Goal: Register for event/course

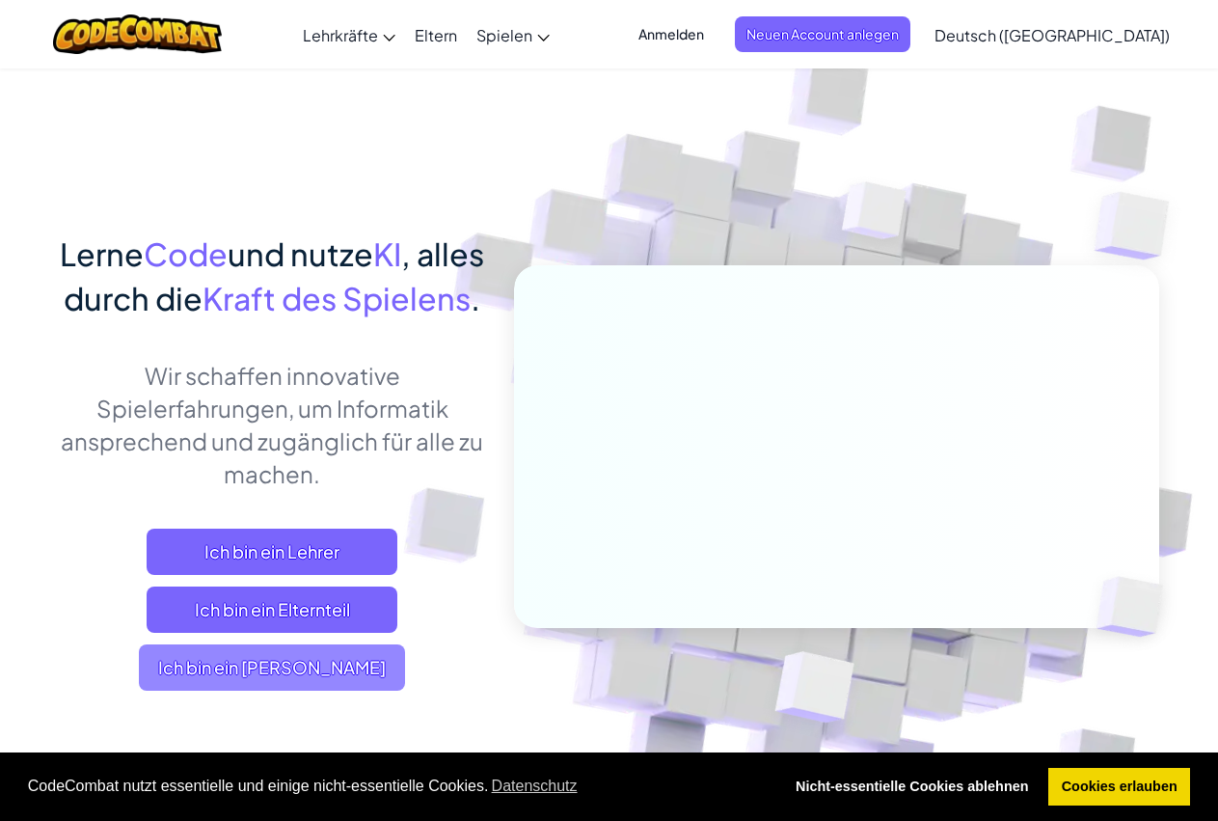
click at [266, 690] on span "Ich bin ein [PERSON_NAME]" at bounding box center [272, 667] width 266 height 46
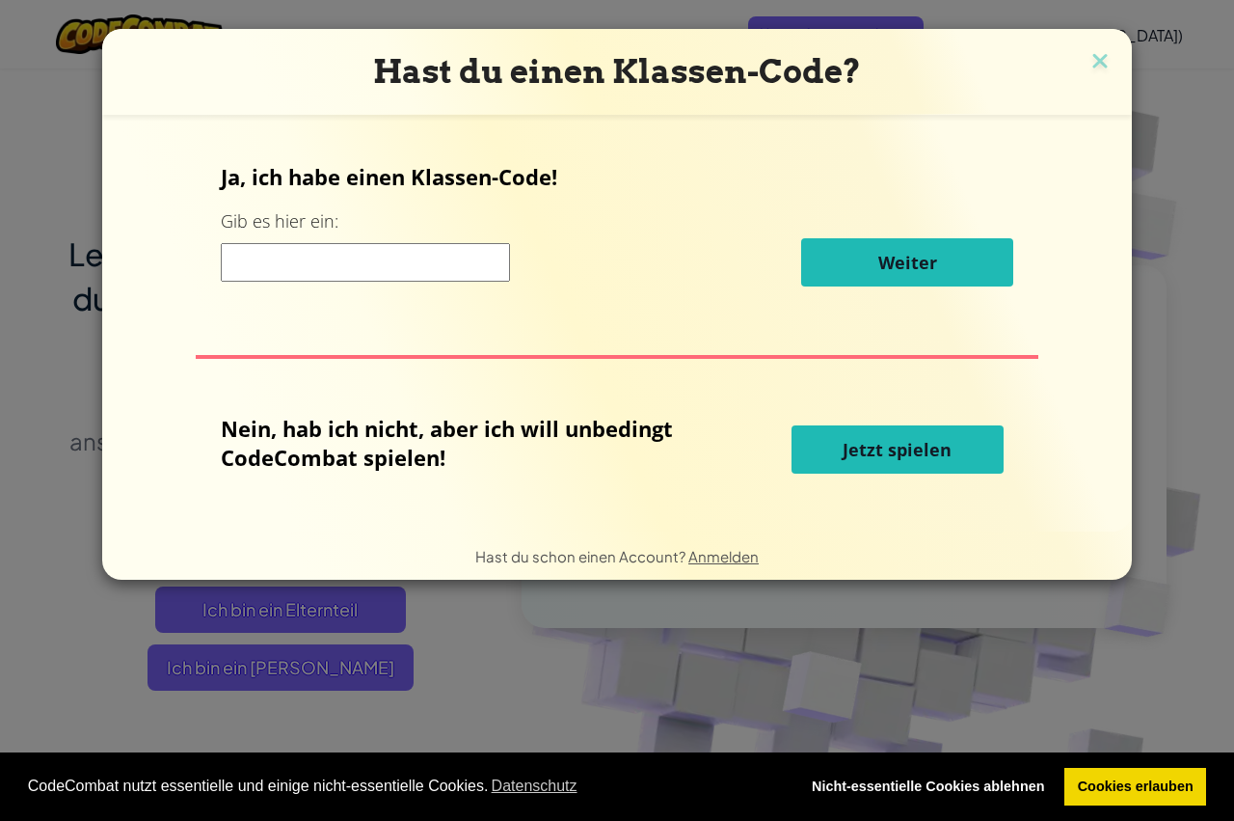
drag, startPoint x: 406, startPoint y: 262, endPoint x: 393, endPoint y: 263, distance: 12.6
click at [394, 263] on input at bounding box center [365, 262] width 289 height 39
click at [792, 425] on button "Jetzt spielen" at bounding box center [898, 449] width 212 height 48
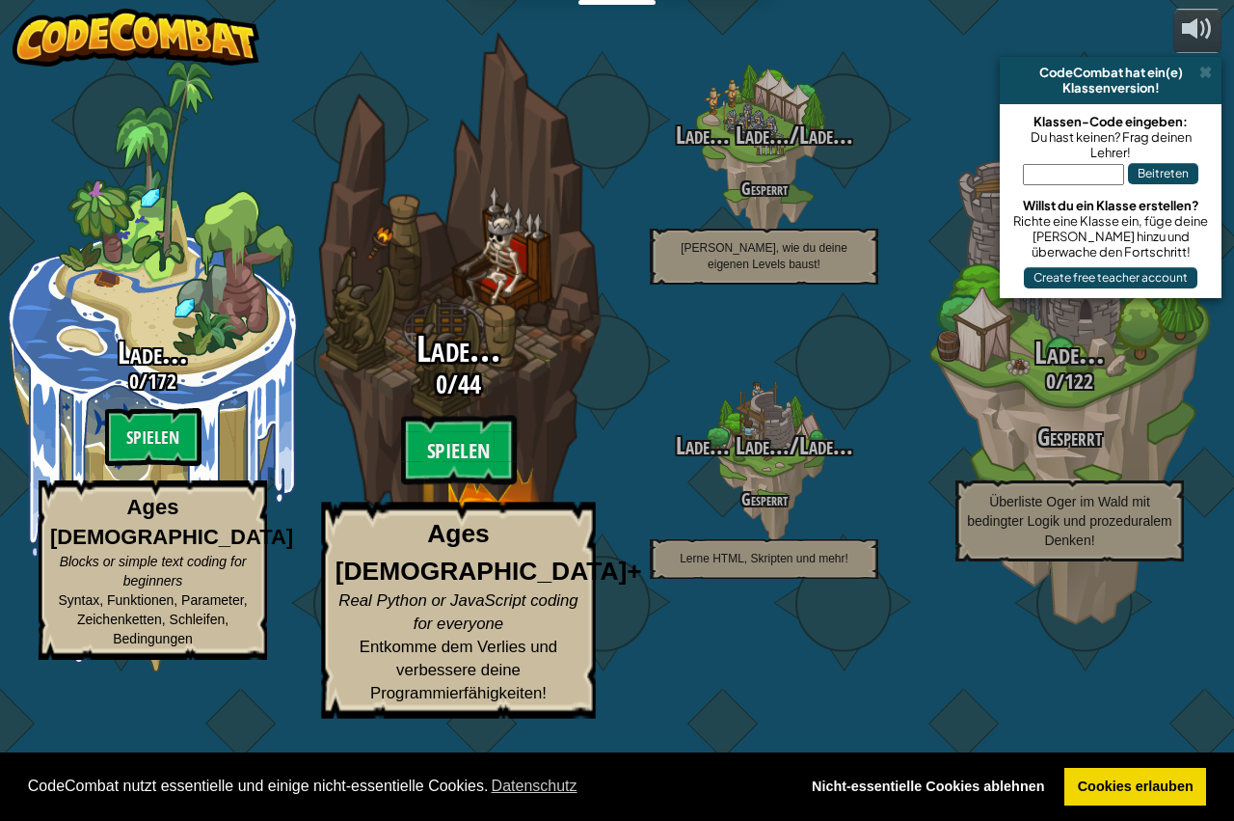
select select "de-DE"
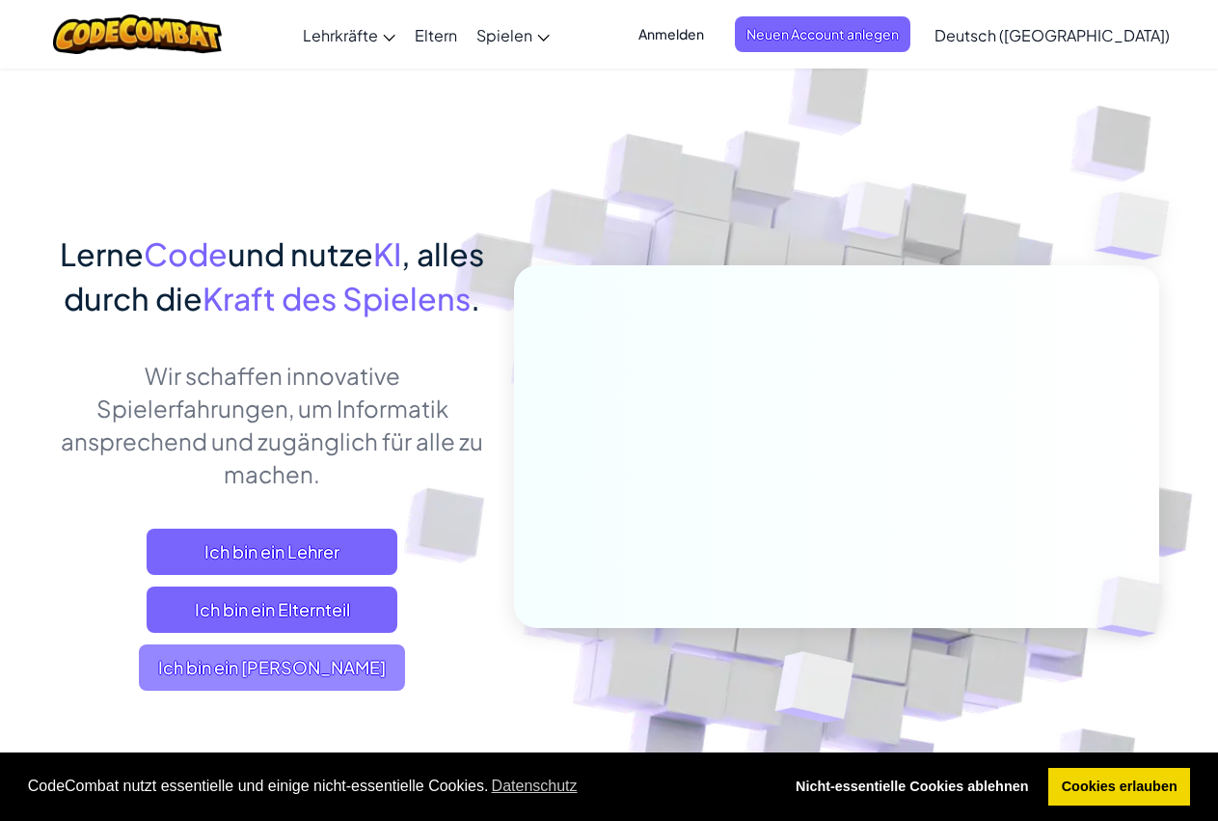
click at [290, 690] on span "Ich bin ein [PERSON_NAME]" at bounding box center [272, 667] width 266 height 46
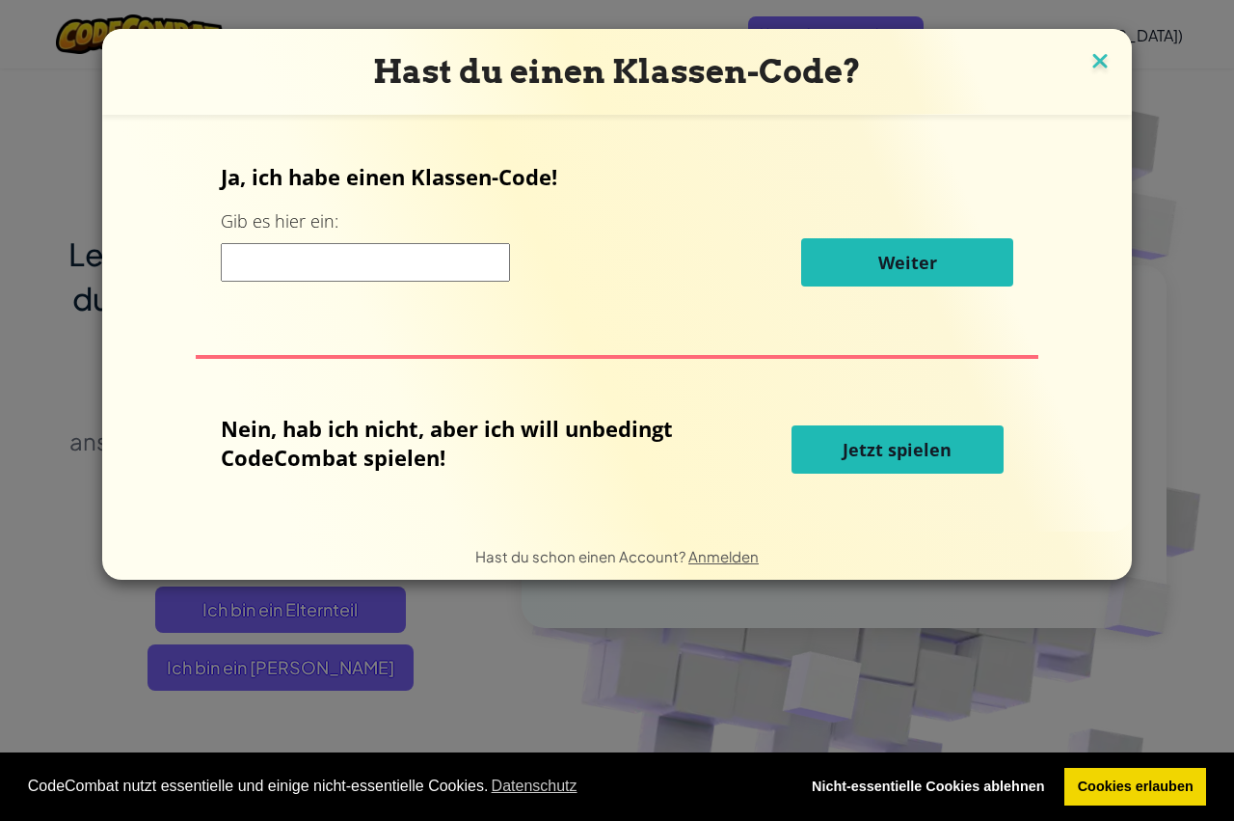
click at [1103, 52] on img at bounding box center [1100, 62] width 25 height 29
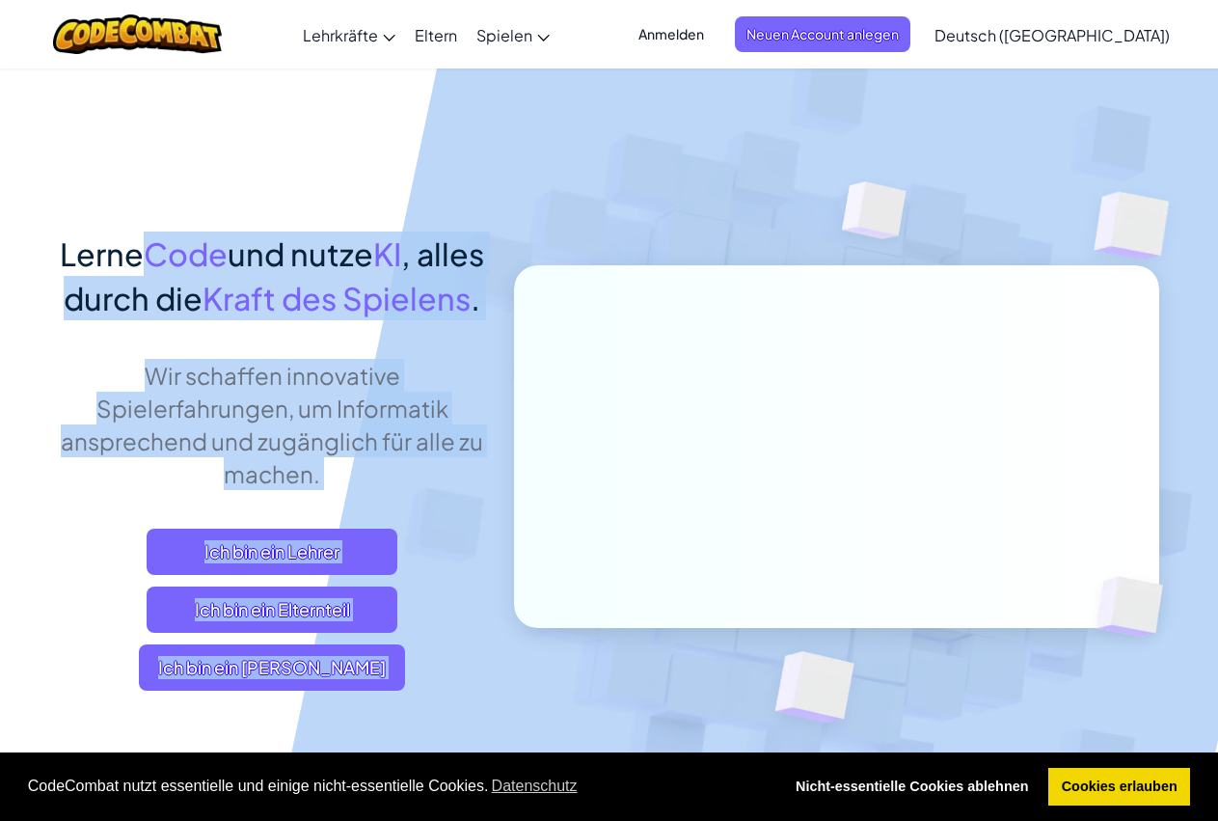
drag, startPoint x: 447, startPoint y: 178, endPoint x: 433, endPoint y: 183, distance: 15.2
click at [436, 183] on div "Lerne Code und nutze KI , alles durch die Kraft des Spielens . Wir schaffen inn…" at bounding box center [609, 420] width 1099 height 704
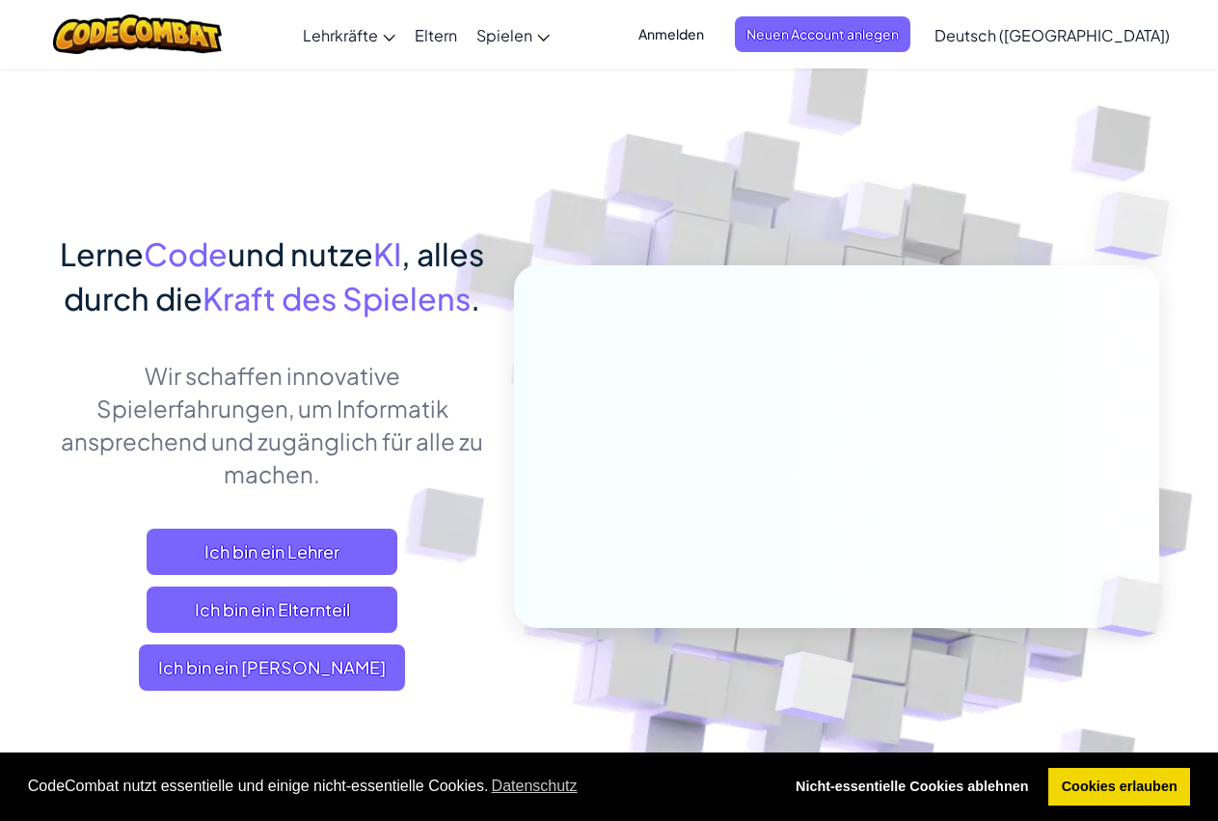
click at [69, 128] on div "Lerne Code und nutze KI , alles durch die Kraft des Spielens . Wir schaffen inn…" at bounding box center [609, 420] width 1099 height 704
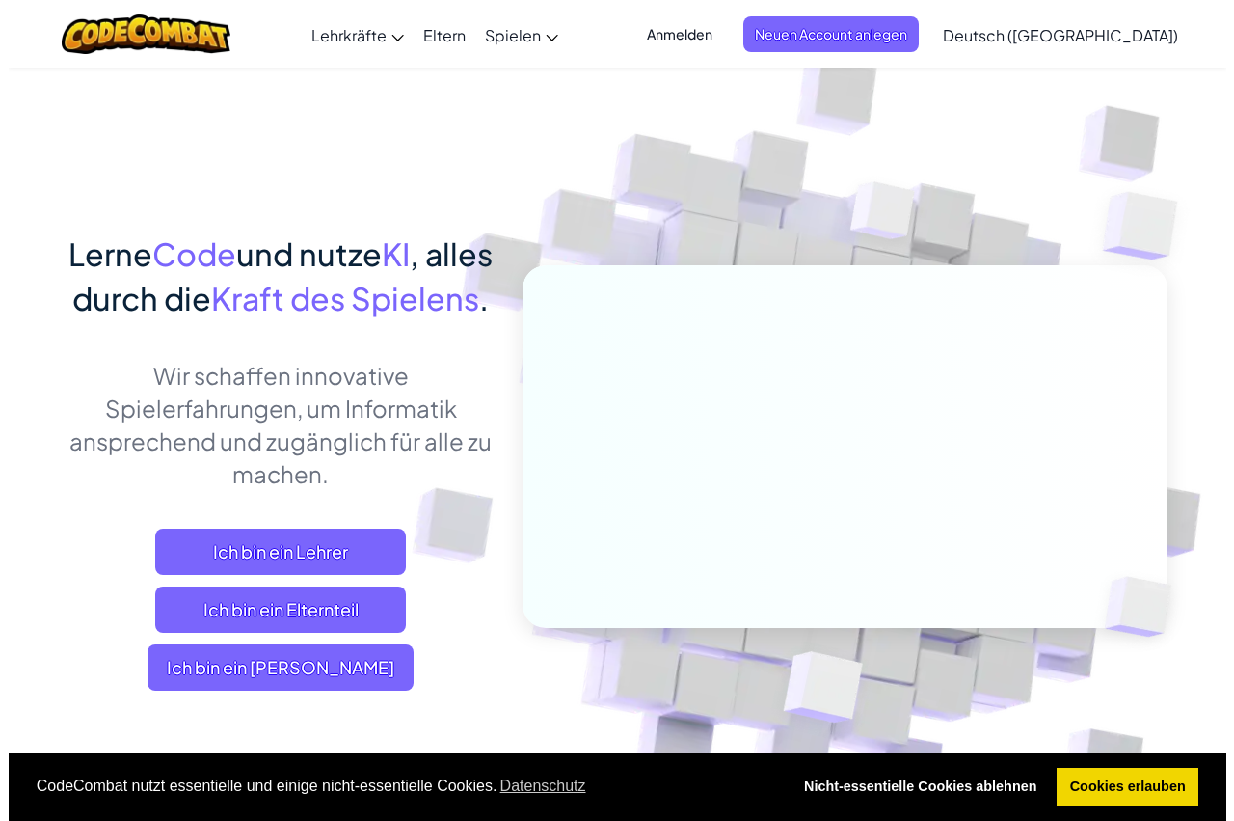
scroll to position [98, 0]
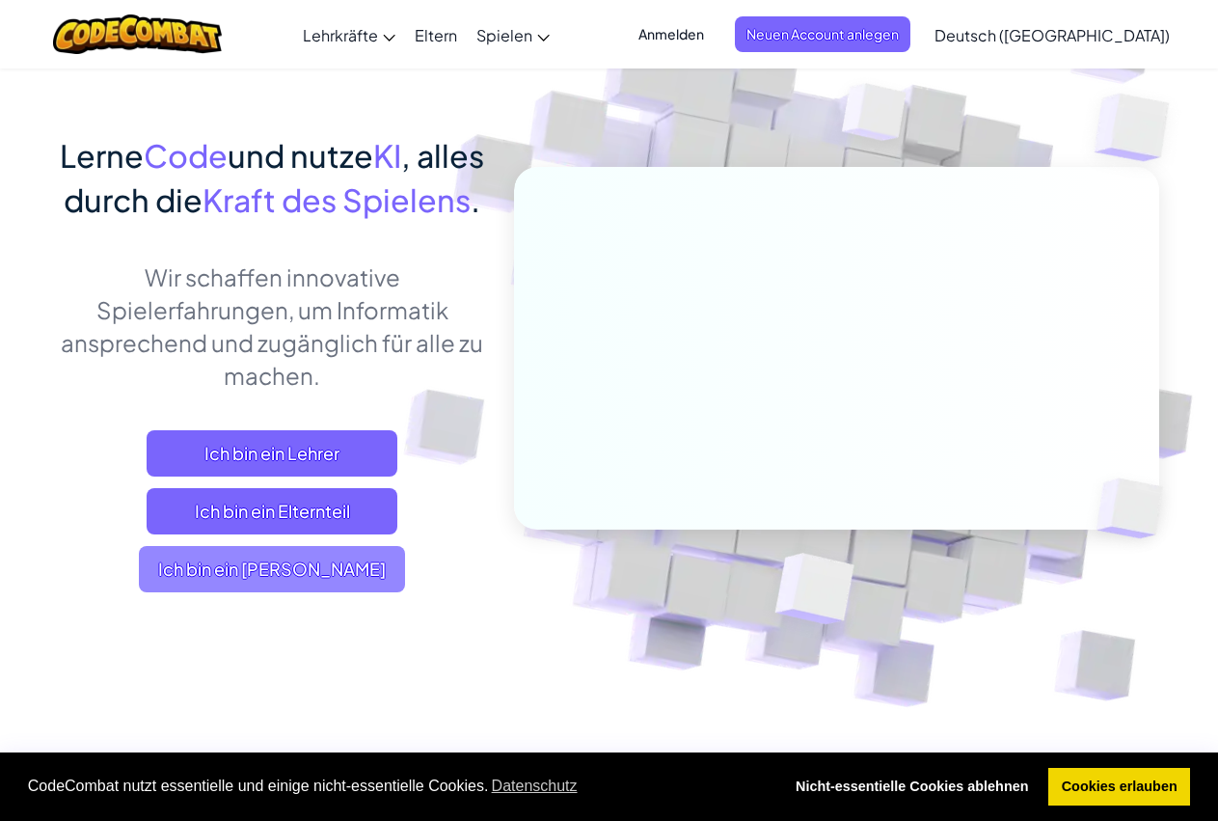
click at [256, 592] on span "Ich bin ein [PERSON_NAME]" at bounding box center [272, 569] width 266 height 46
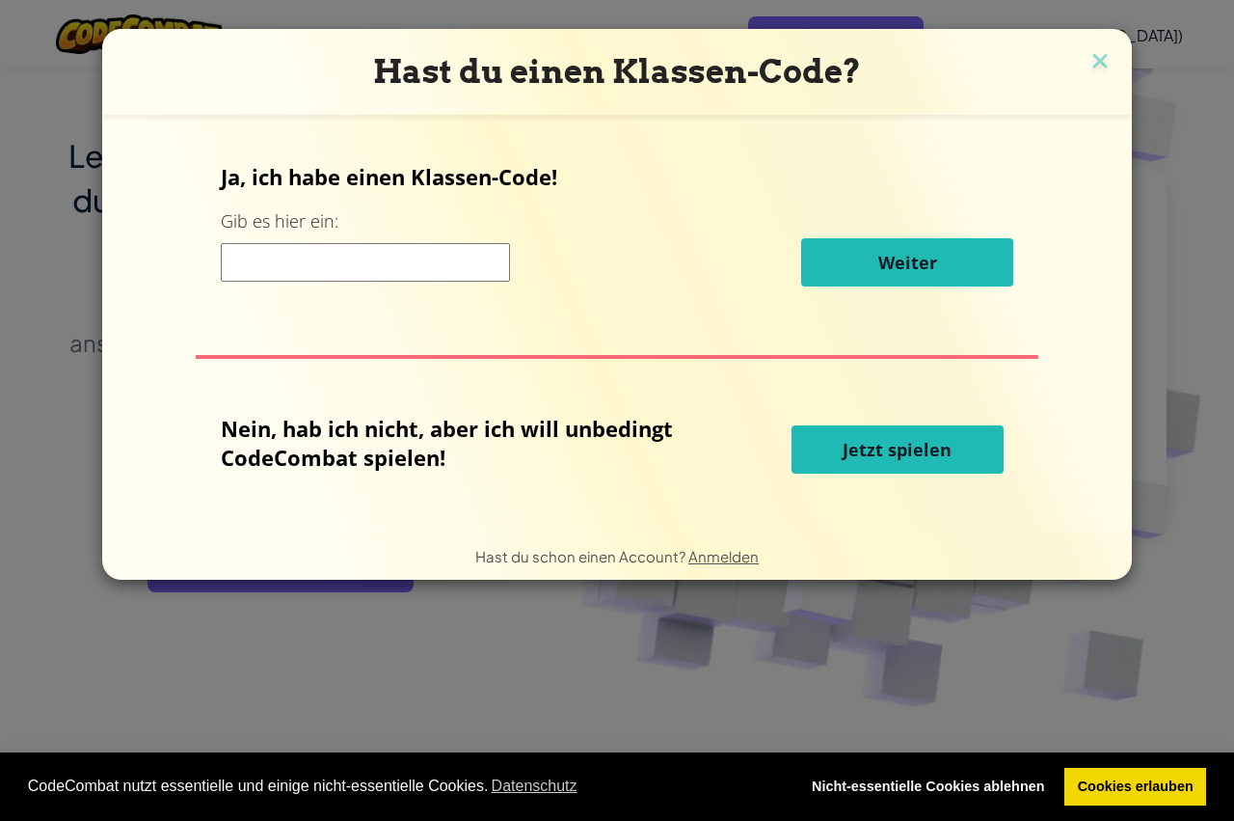
click at [444, 247] on input at bounding box center [365, 262] width 289 height 39
drag, startPoint x: 324, startPoint y: 337, endPoint x: 351, endPoint y: 260, distance: 80.8
click at [350, 266] on div "Ja, ich habe einen Klassen-Code! Gib es hier ein: Weiter Nein, hab ich nicht, a…" at bounding box center [617, 323] width 991 height 378
click at [352, 256] on input at bounding box center [365, 262] width 289 height 39
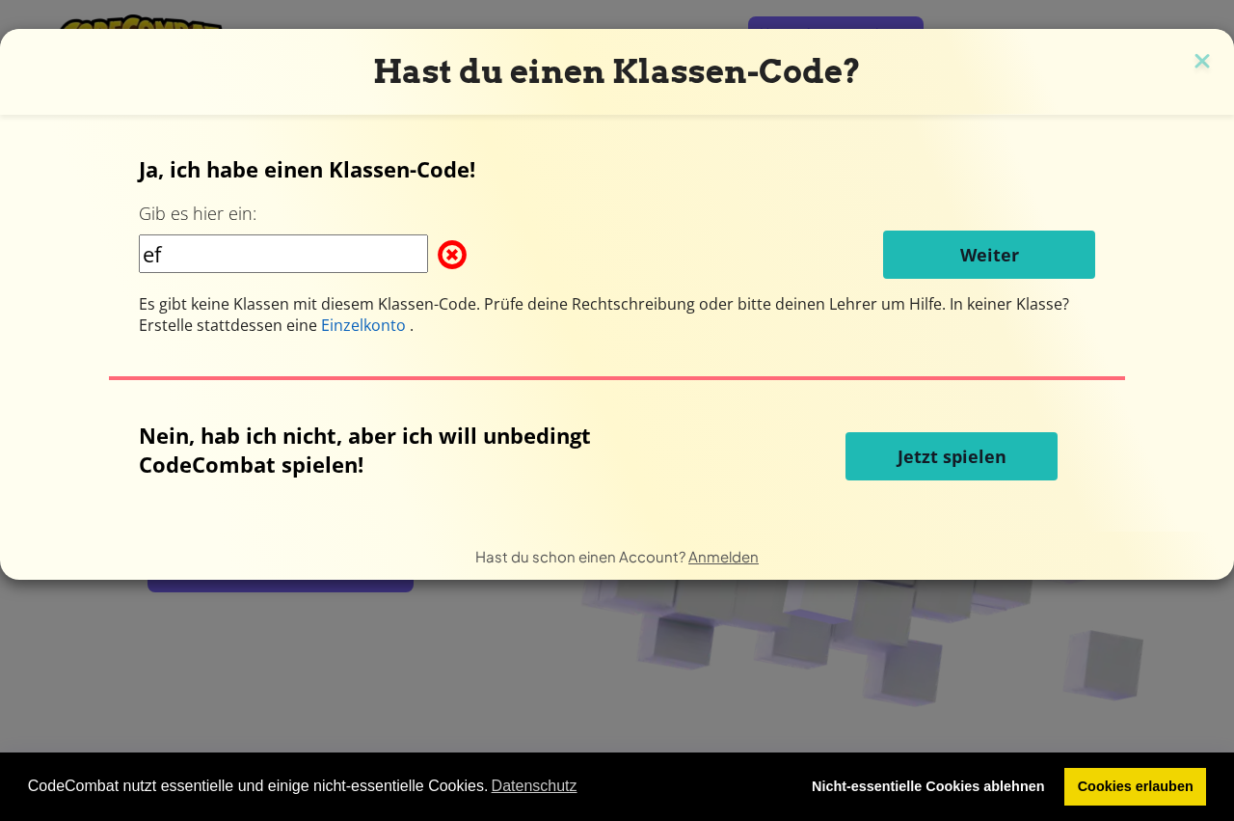
type input "e"
click at [260, 241] on input at bounding box center [283, 253] width 289 height 39
type input "e"
click at [497, 168] on div "Ja, ich habe einen Klassen-Code! Gib es hier ein: h,.bhgmsdxgbhgbr f cyswg Weit…" at bounding box center [617, 244] width 957 height 181
drag, startPoint x: 345, startPoint y: 251, endPoint x: 392, endPoint y: 275, distance: 52.2
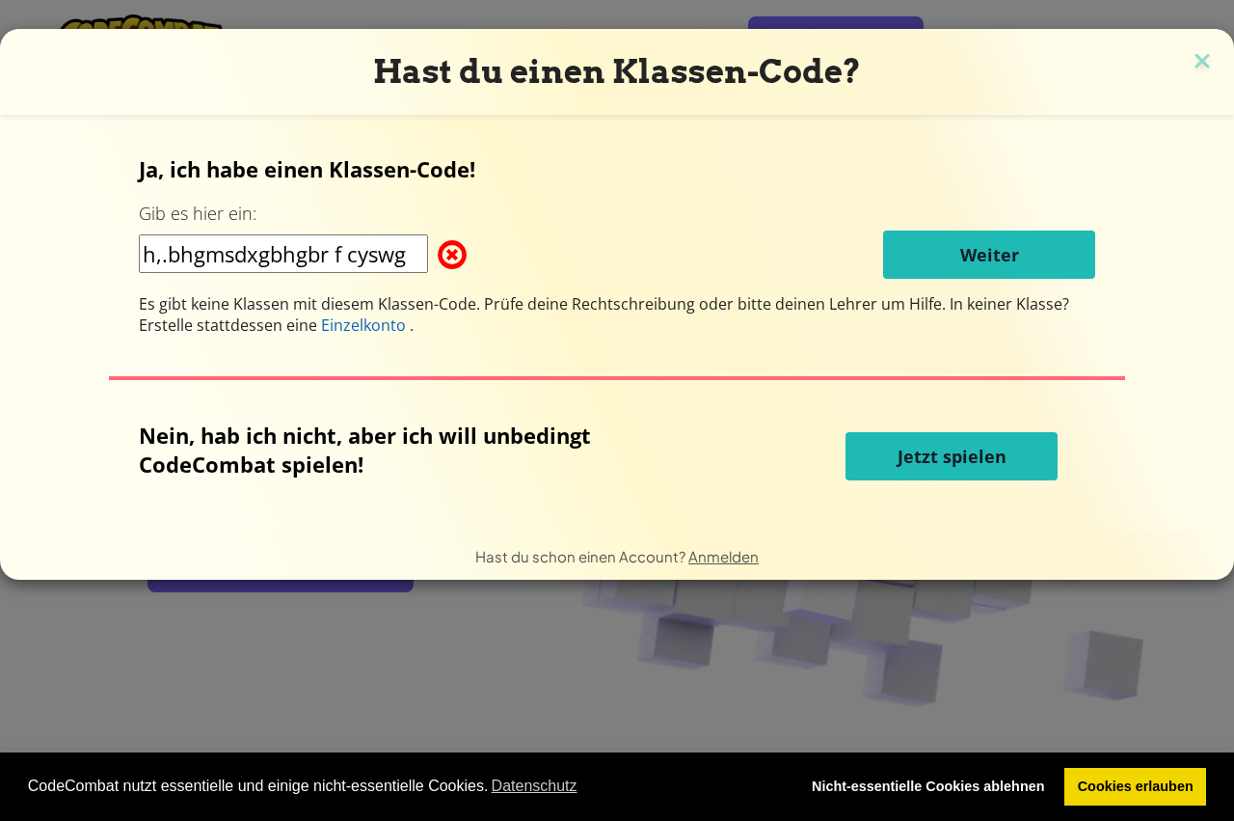
click at [392, 273] on input "h,.bhgmsdxgbhgbr f cyswg" at bounding box center [283, 253] width 289 height 39
click at [417, 250] on input "h,.bhgmsdxgbhgbr f cyswg" at bounding box center [283, 253] width 289 height 39
type input "h"
type input "n"
